Goal: Task Accomplishment & Management: Use online tool/utility

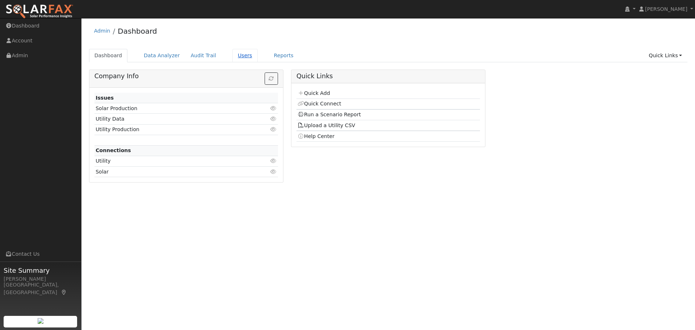
click at [235, 56] on link "Users" at bounding box center [244, 55] width 25 height 13
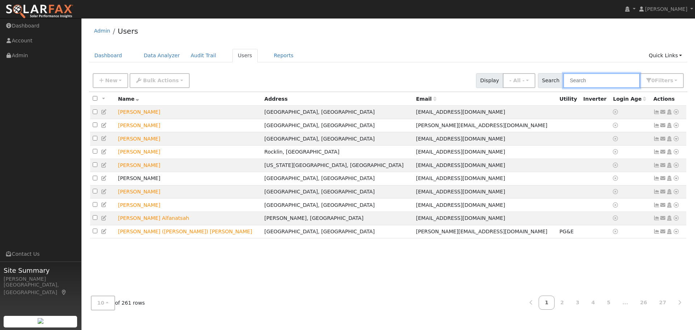
click at [616, 83] on input "text" at bounding box center [601, 80] width 77 height 15
type input "[PERSON_NAME]"
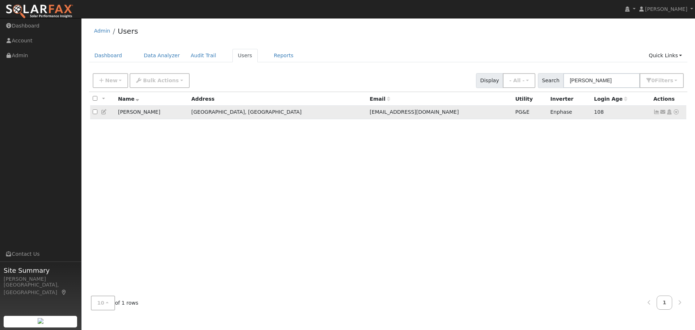
click at [676, 113] on icon at bounding box center [676, 111] width 7 height 5
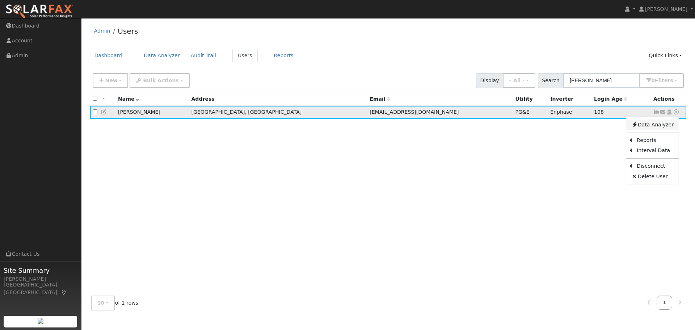
click at [662, 125] on link "Data Analyzer" at bounding box center [652, 124] width 52 height 10
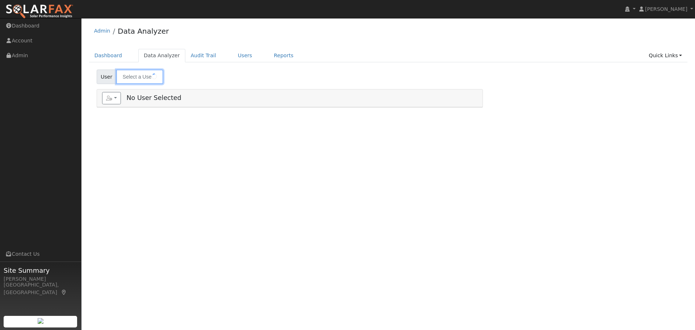
type input "[PERSON_NAME]"
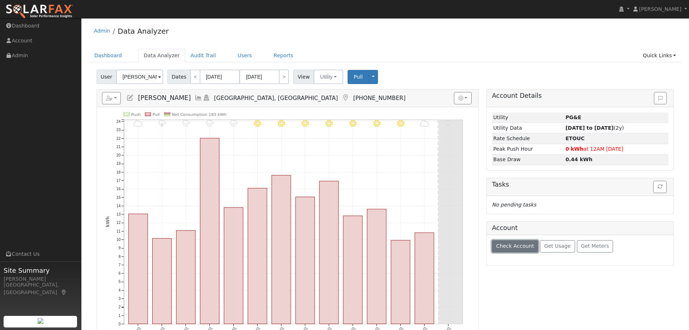
click at [522, 246] on span "Check Account" at bounding box center [516, 246] width 38 height 6
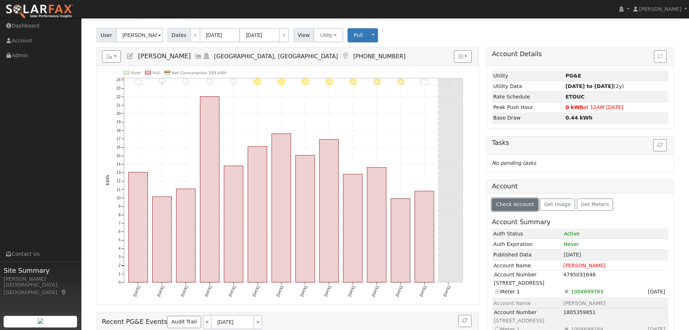
scroll to position [60, 0]
